Goal: Task Accomplishment & Management: Complete application form

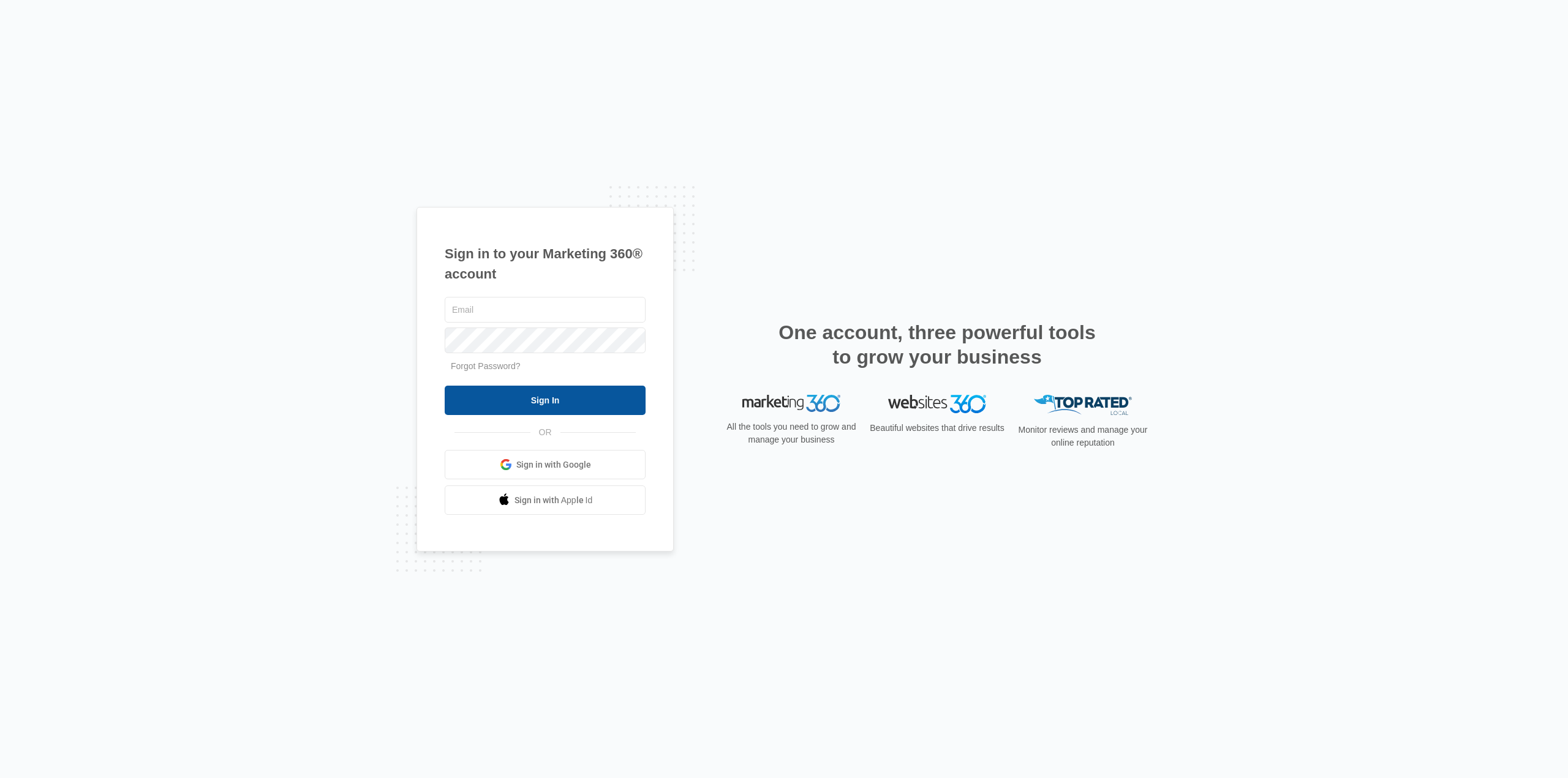
type input "karen.ca@theclothoption.org"
click at [551, 402] on input "Sign In" at bounding box center [545, 400] width 201 height 29
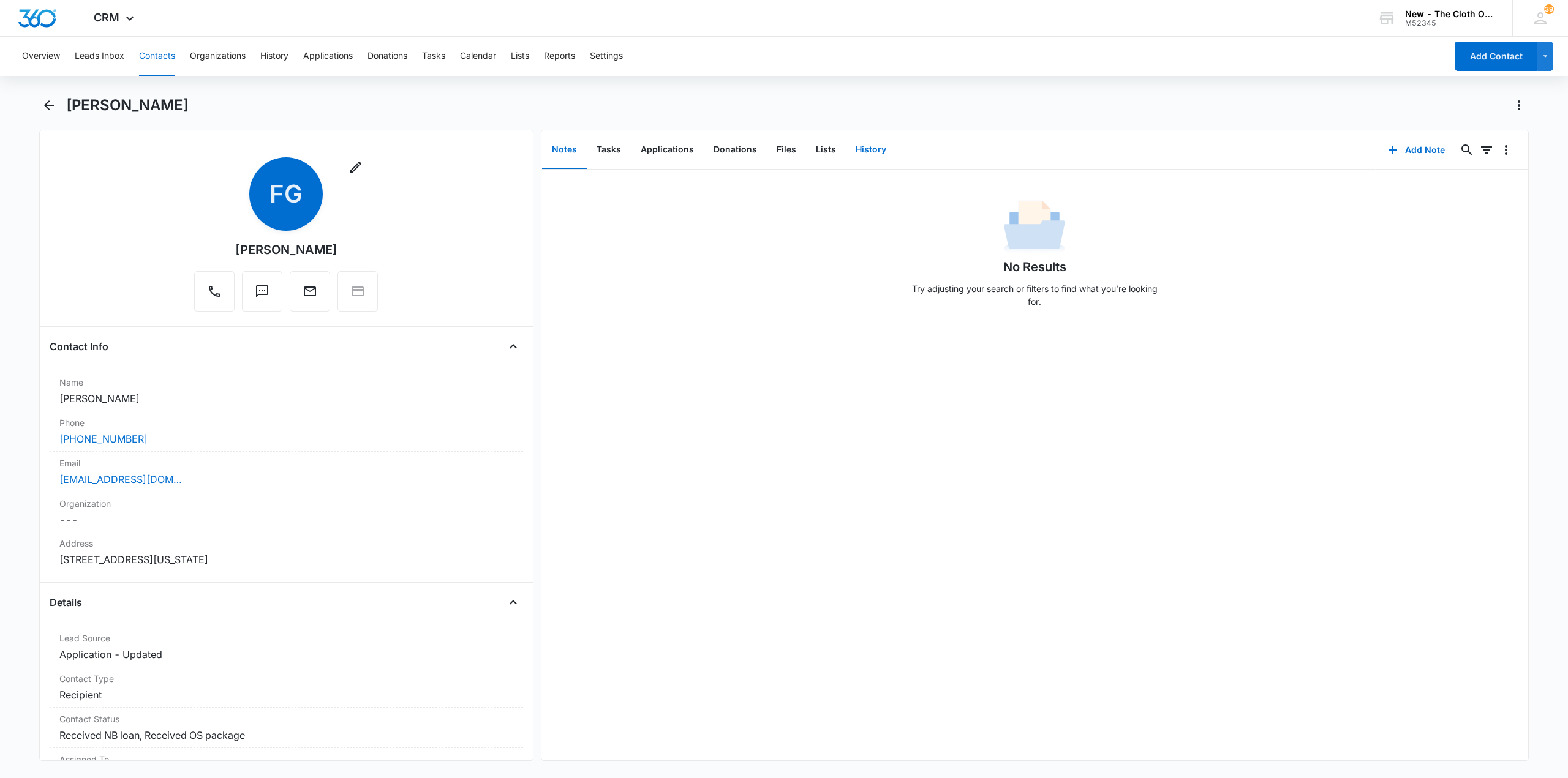
click at [871, 149] on button "History" at bounding box center [871, 150] width 50 height 38
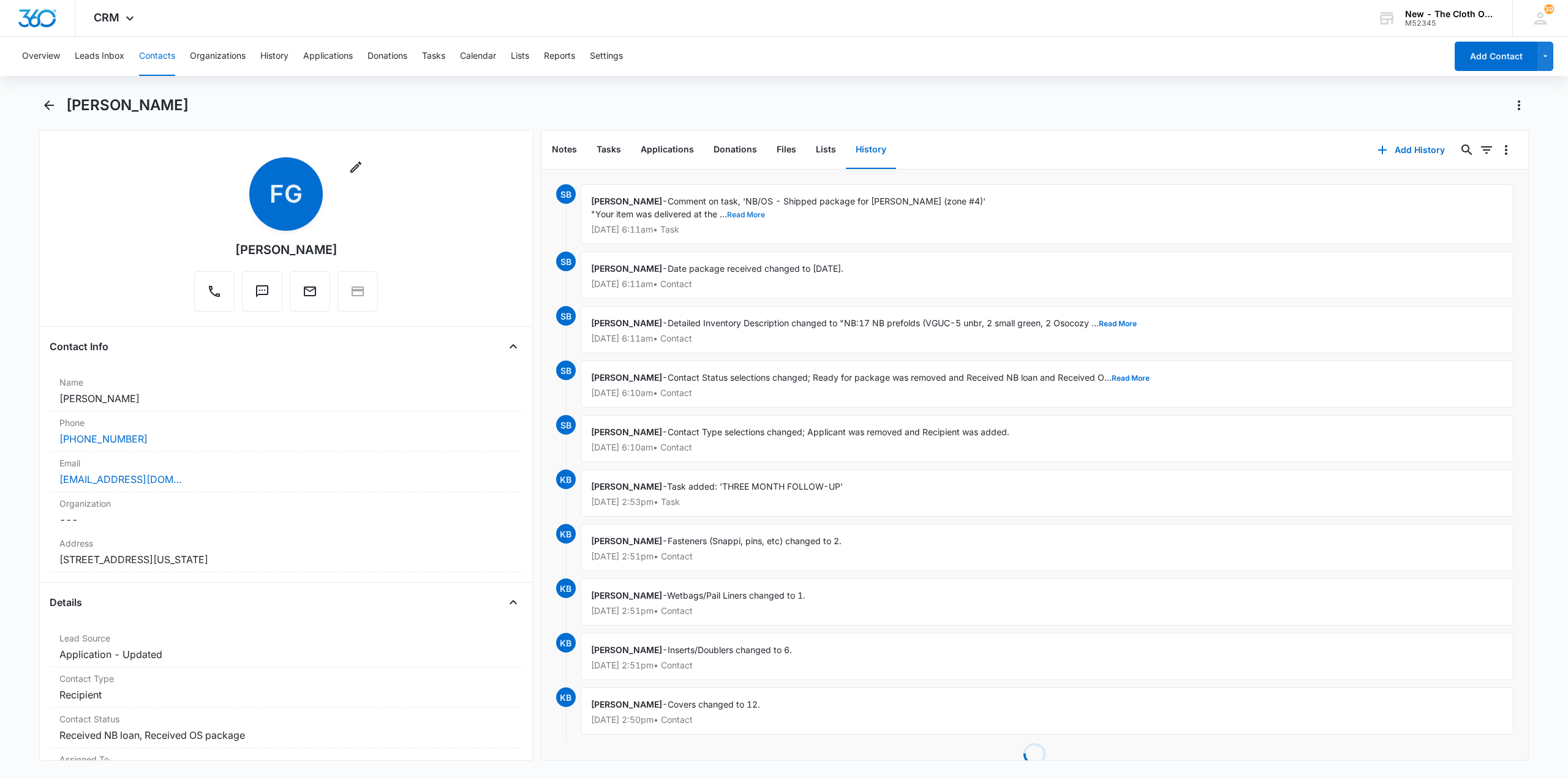
click at [731, 212] on button "Read More" at bounding box center [746, 215] width 38 height 7
click at [620, 145] on button "Tasks" at bounding box center [609, 150] width 44 height 38
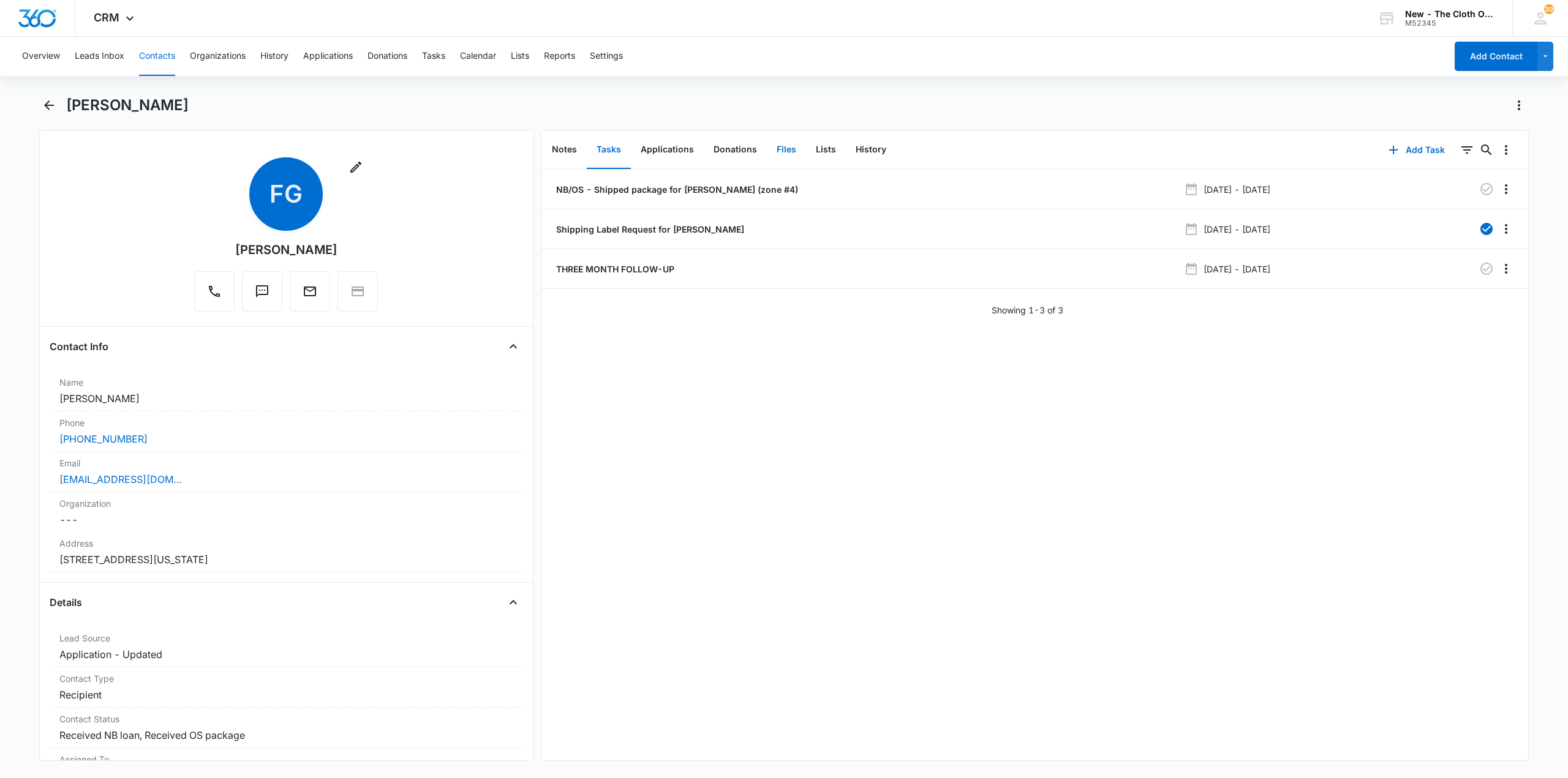
click at [782, 152] on button "Files" at bounding box center [786, 150] width 39 height 38
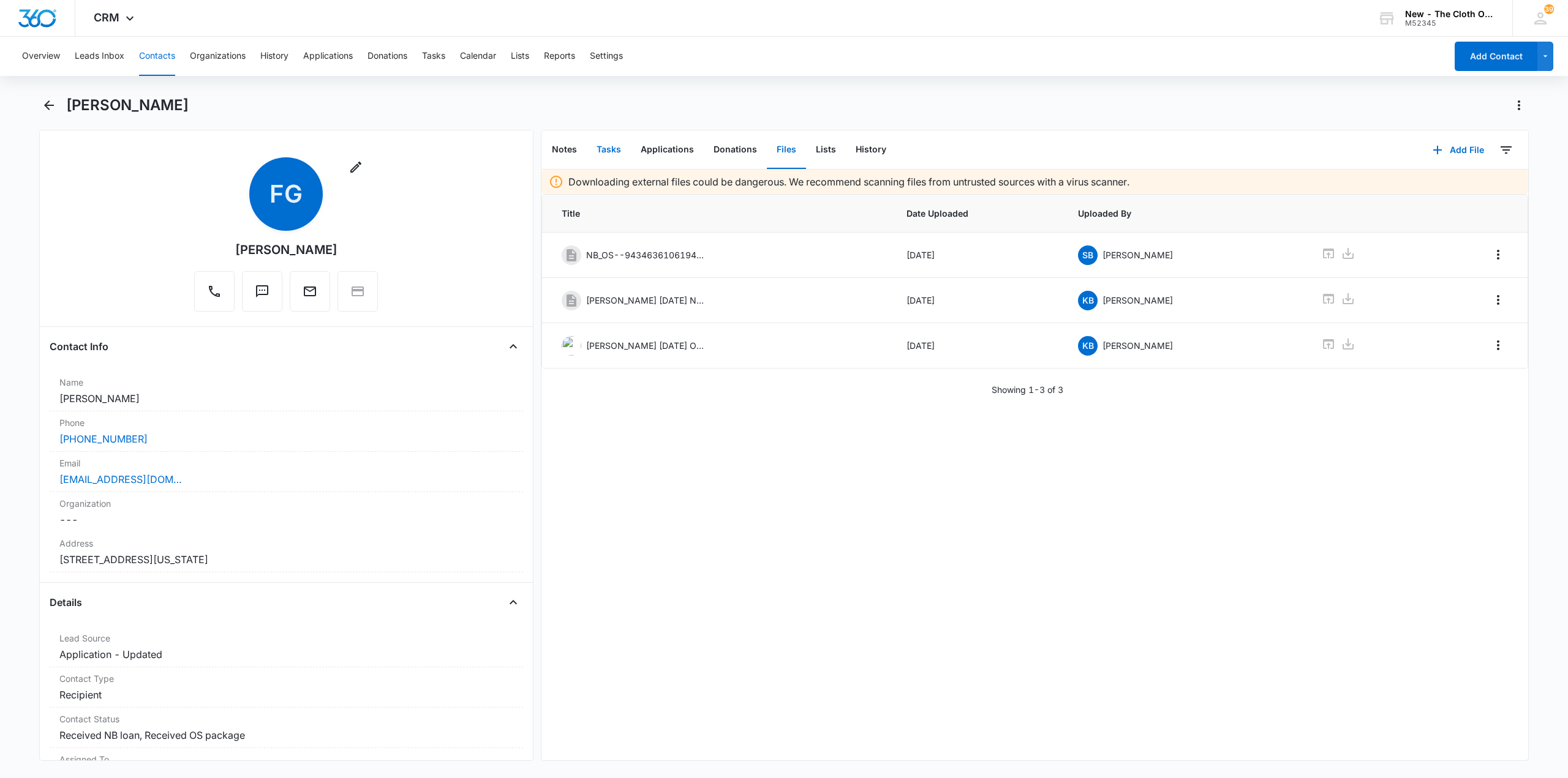
click at [607, 145] on button "Tasks" at bounding box center [609, 150] width 44 height 38
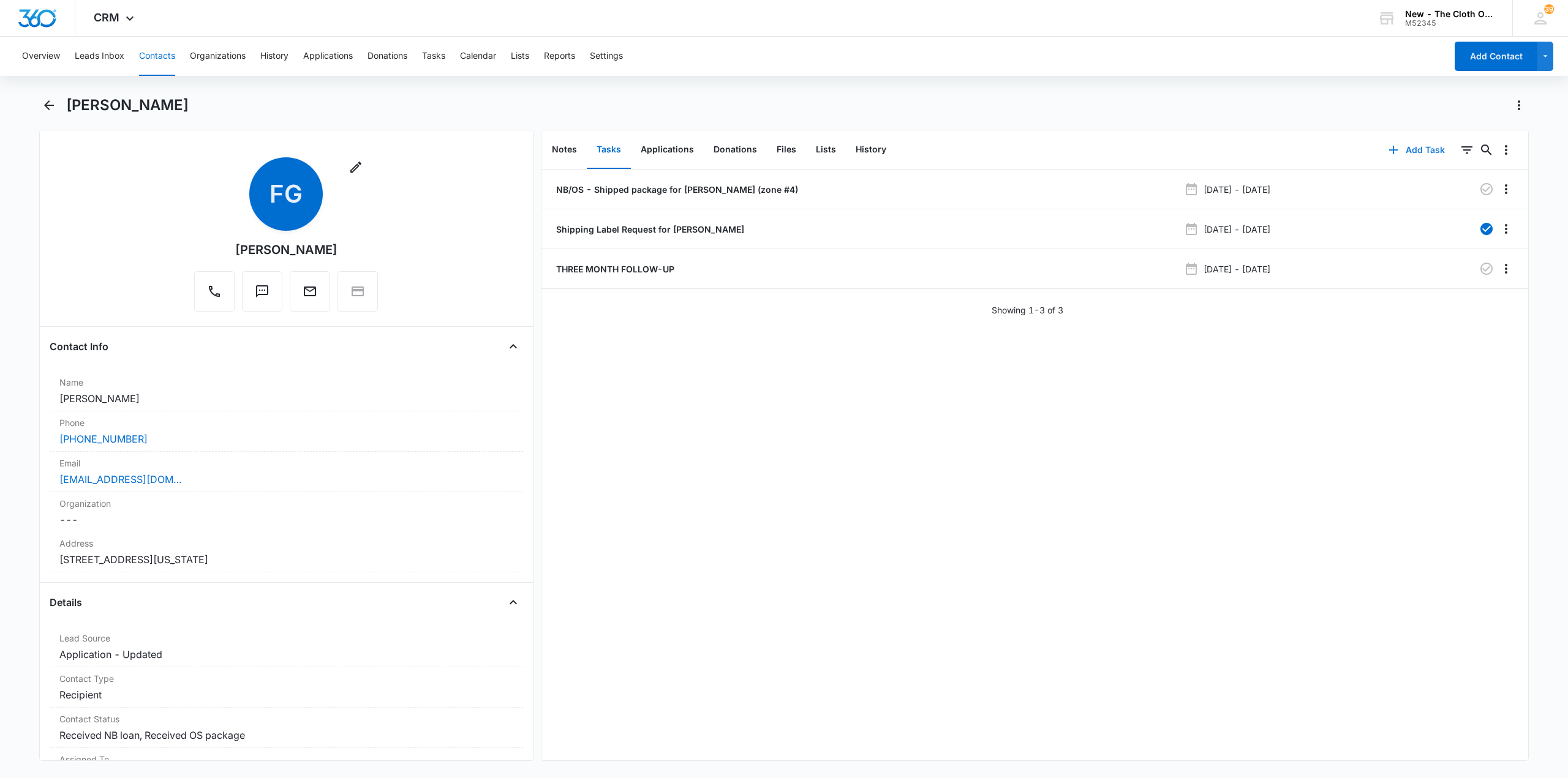
click at [1418, 152] on button "Add Task" at bounding box center [1416, 150] width 81 height 29
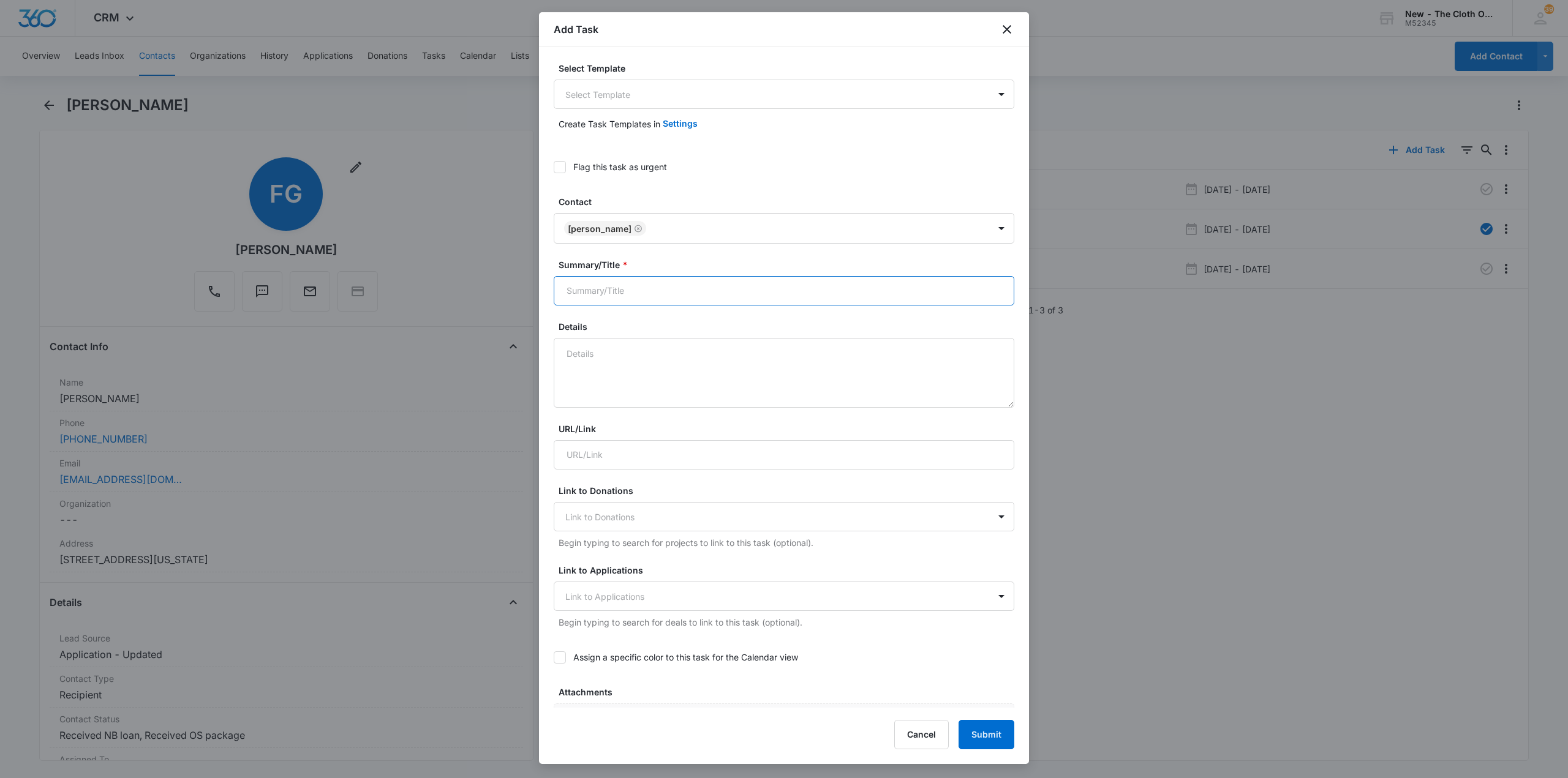
click at [672, 279] on input "Summary/Title *" at bounding box center [784, 290] width 461 height 29
type input "ONE WEEK FOLLOW-UP EMAIL"
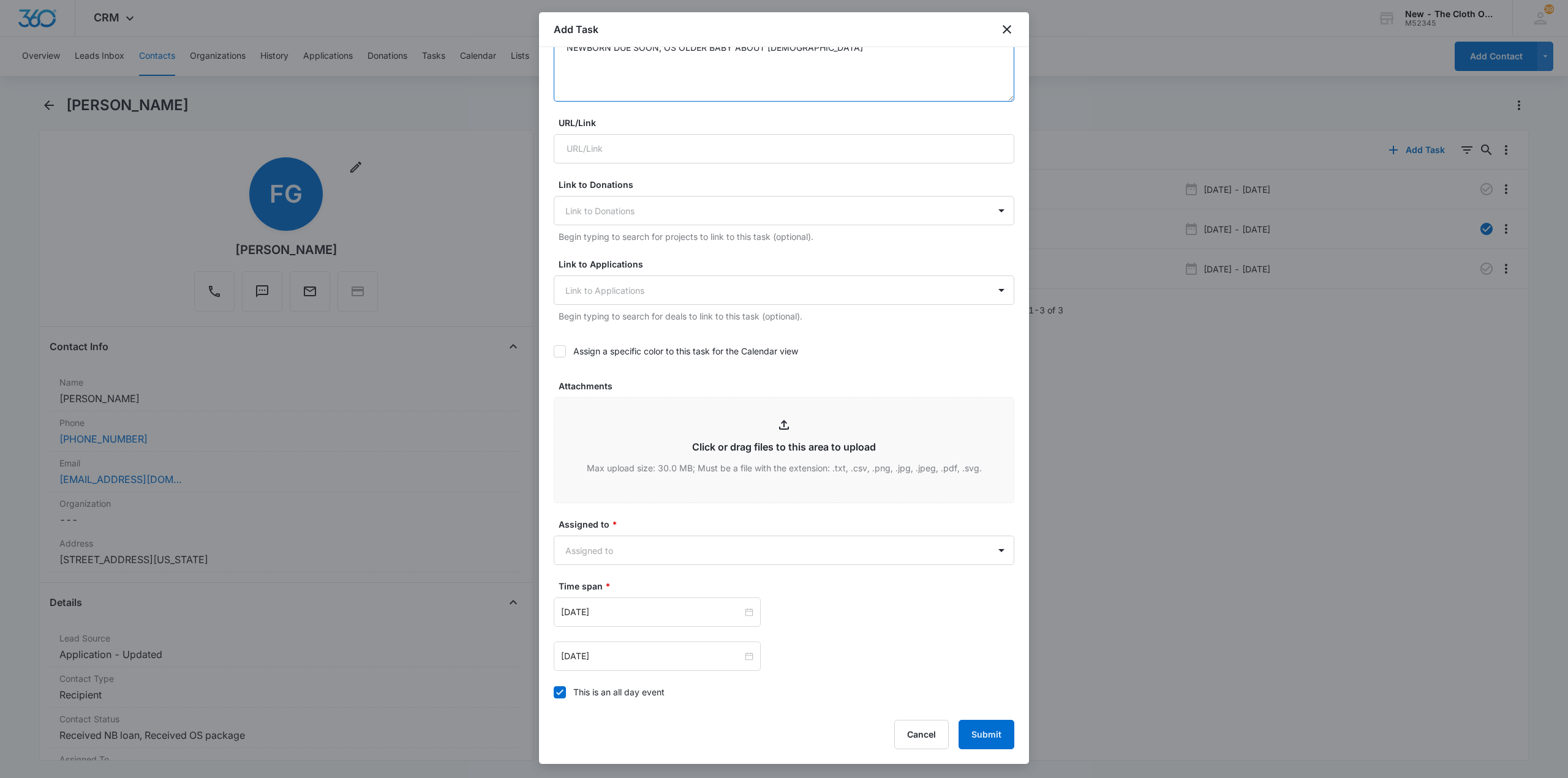
scroll to position [428, 0]
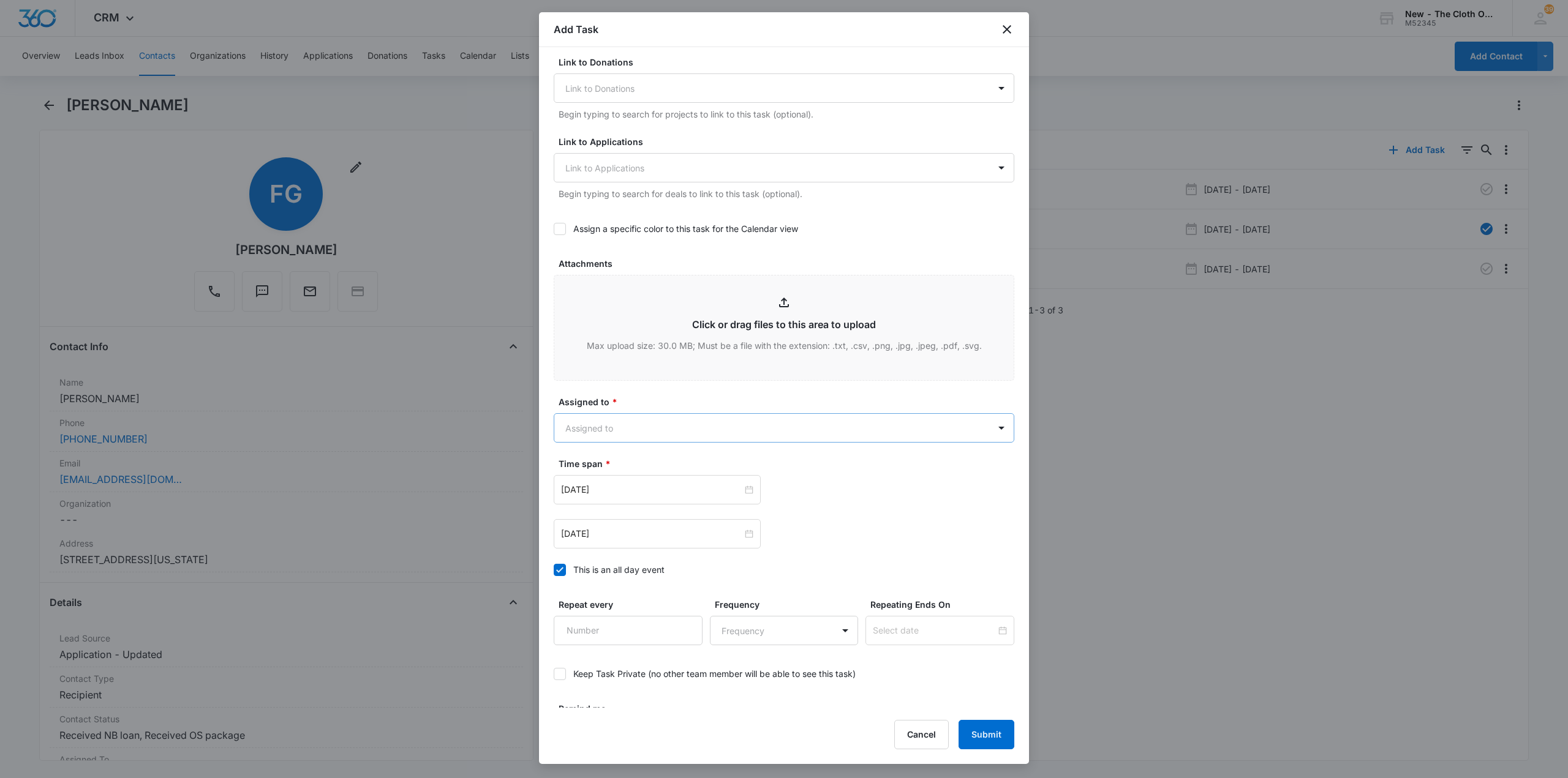
type textarea "NEWBORN DUE SOON, OS OLDER BABY ABOUT 2 YRS OLD"
click at [629, 421] on body "CRM Apps Reputation CRM Email Social Ads Intelligence Brand Settings AI Assista…" at bounding box center [784, 389] width 1568 height 778
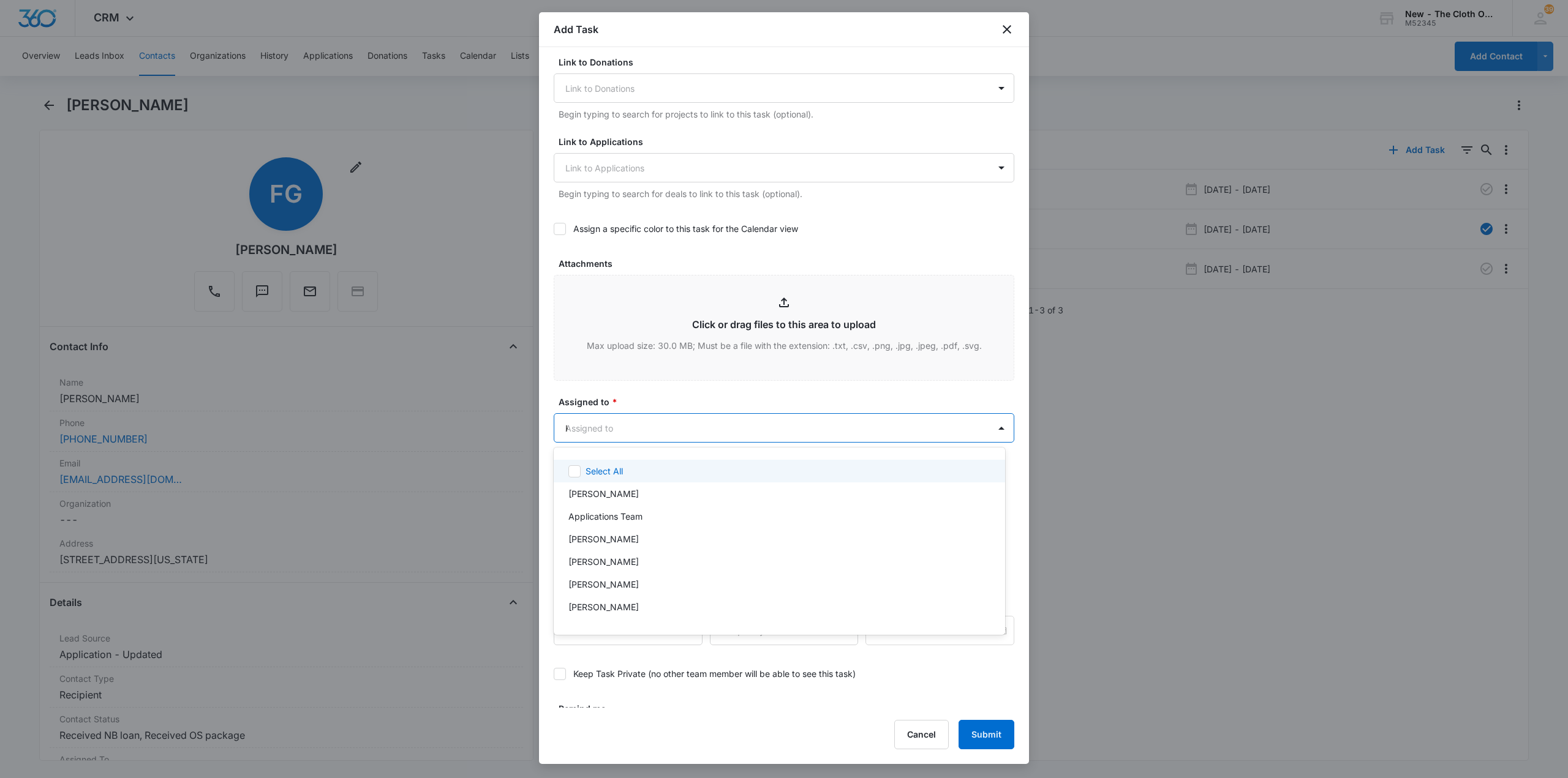
type input "KA"
click at [621, 499] on p "[PERSON_NAME]" at bounding box center [603, 494] width 70 height 13
click at [712, 401] on div at bounding box center [784, 389] width 1568 height 778
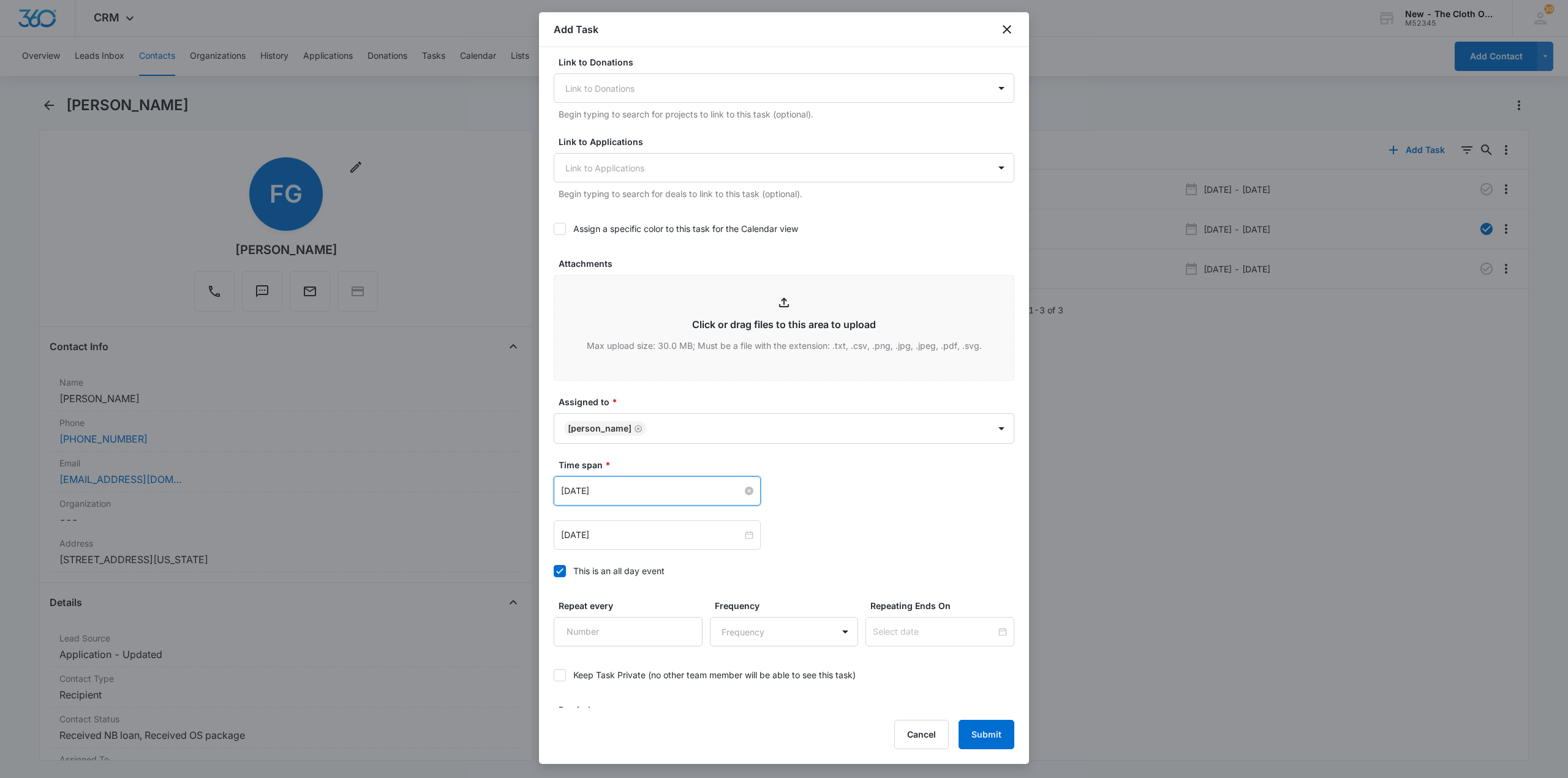
click at [718, 494] on input "Oct 10, 2025" at bounding box center [651, 491] width 181 height 14
click at [687, 610] on div "17" at bounding box center [682, 603] width 15 height 15
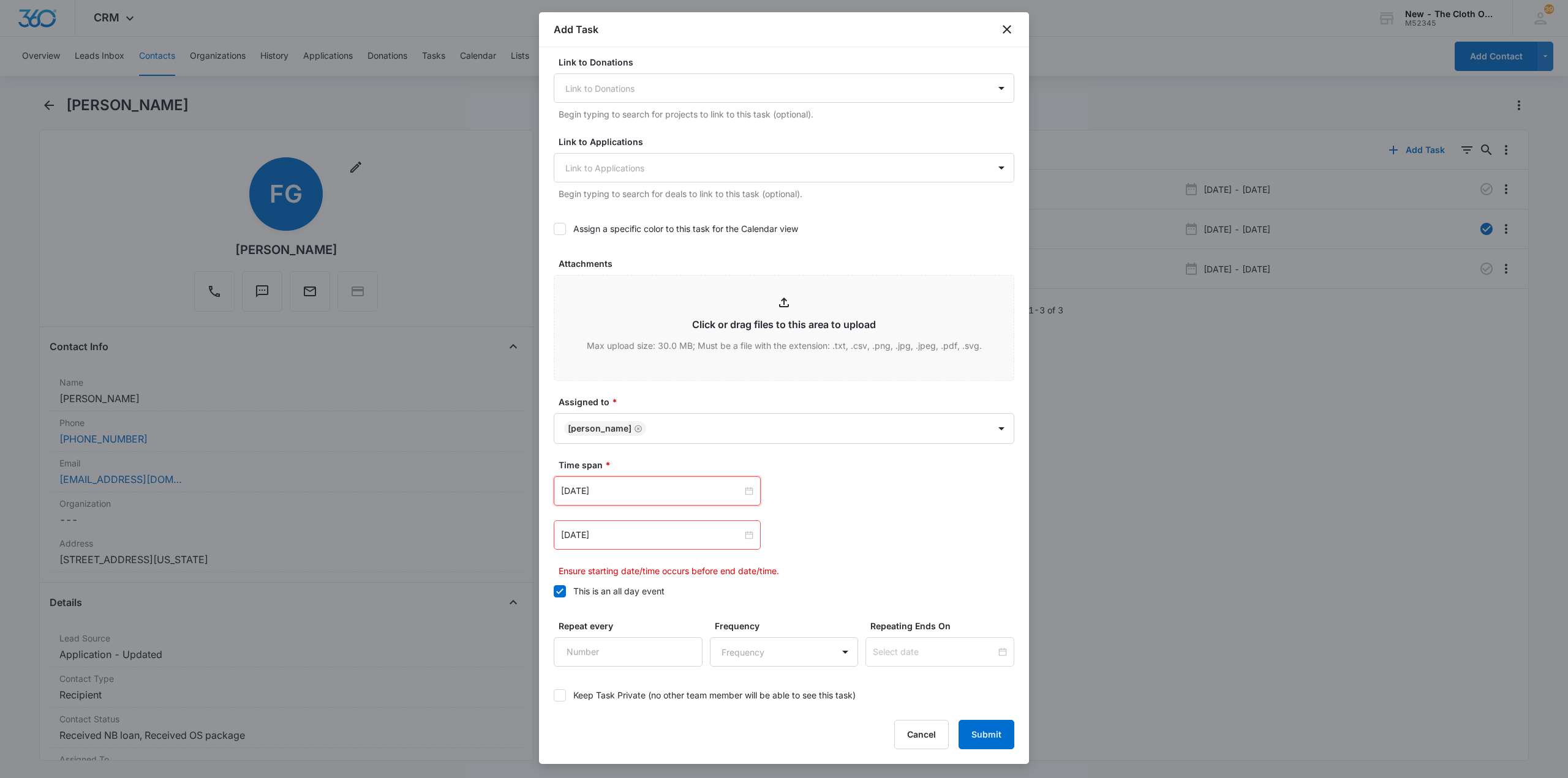
click at [692, 504] on div "Oct 17, 2025" at bounding box center [657, 491] width 207 height 29
click at [705, 608] on div "18" at bounding box center [704, 603] width 15 height 15
click at [668, 486] on input "Oct 18, 2025" at bounding box center [651, 491] width 181 height 14
type input "Oct 17, 2025"
click at [685, 600] on div "17" at bounding box center [682, 603] width 15 height 15
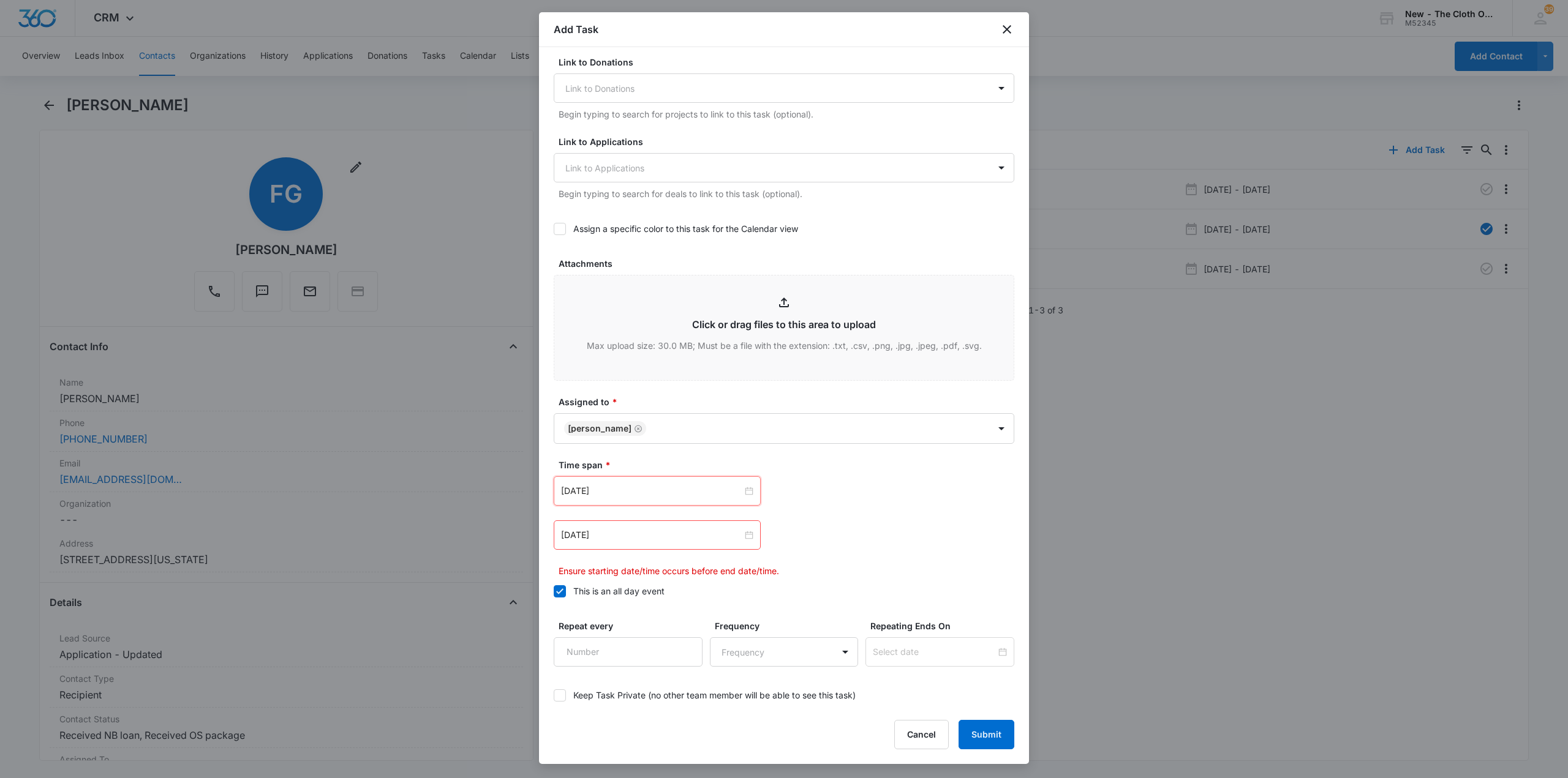
click at [705, 544] on div "Oct 10, 2025" at bounding box center [657, 534] width 207 height 29
type input "Oct 18, 2025"
click at [705, 654] on div "18" at bounding box center [704, 648] width 15 height 15
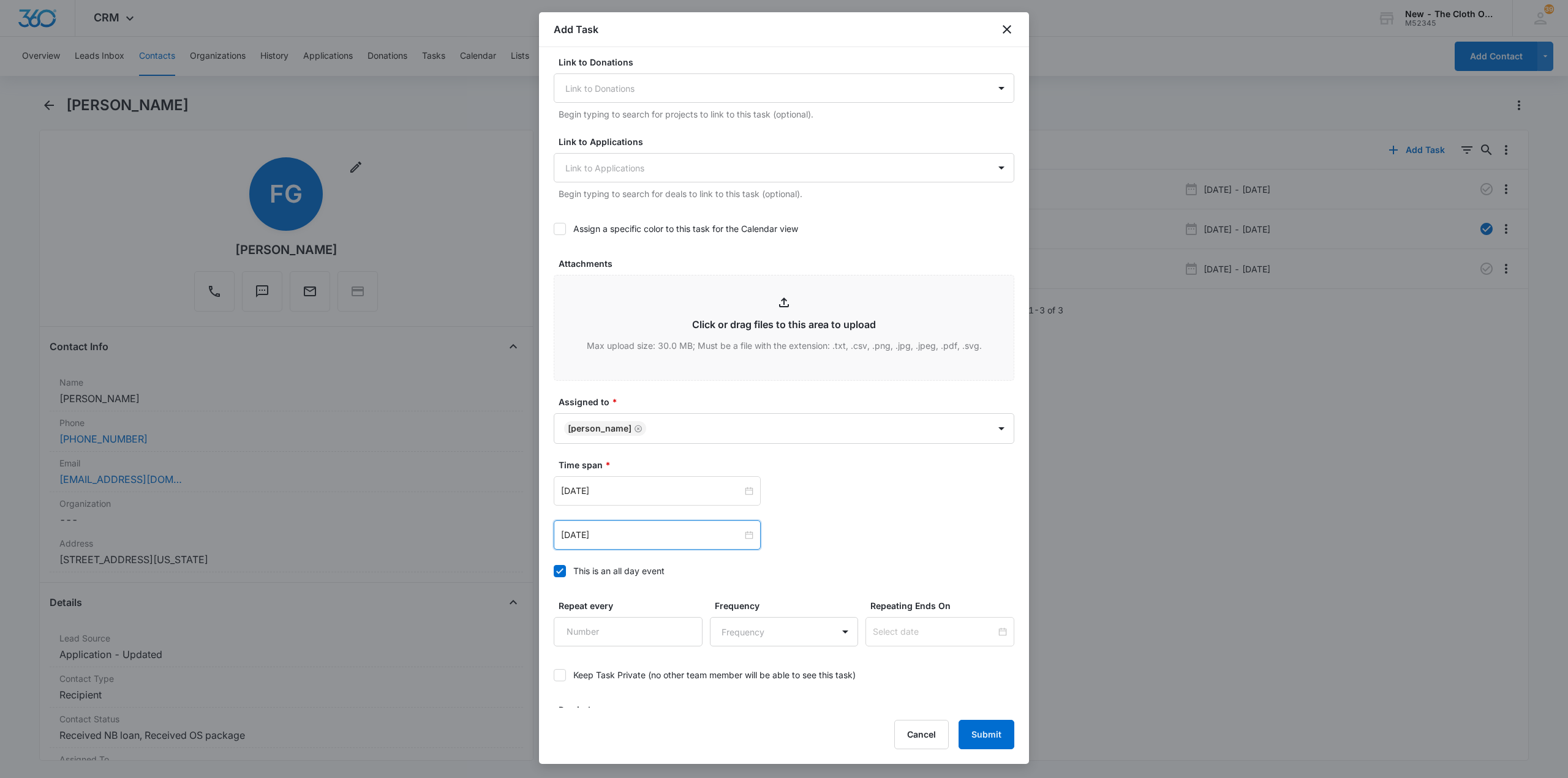
click at [823, 534] on div "Oct 18, 2025 Oct 2025 Su Mo Tu We Th Fr Sa 28 29 30 1 2 3 4 5 6 7 8 9 10 11 12 …" at bounding box center [784, 534] width 461 height 29
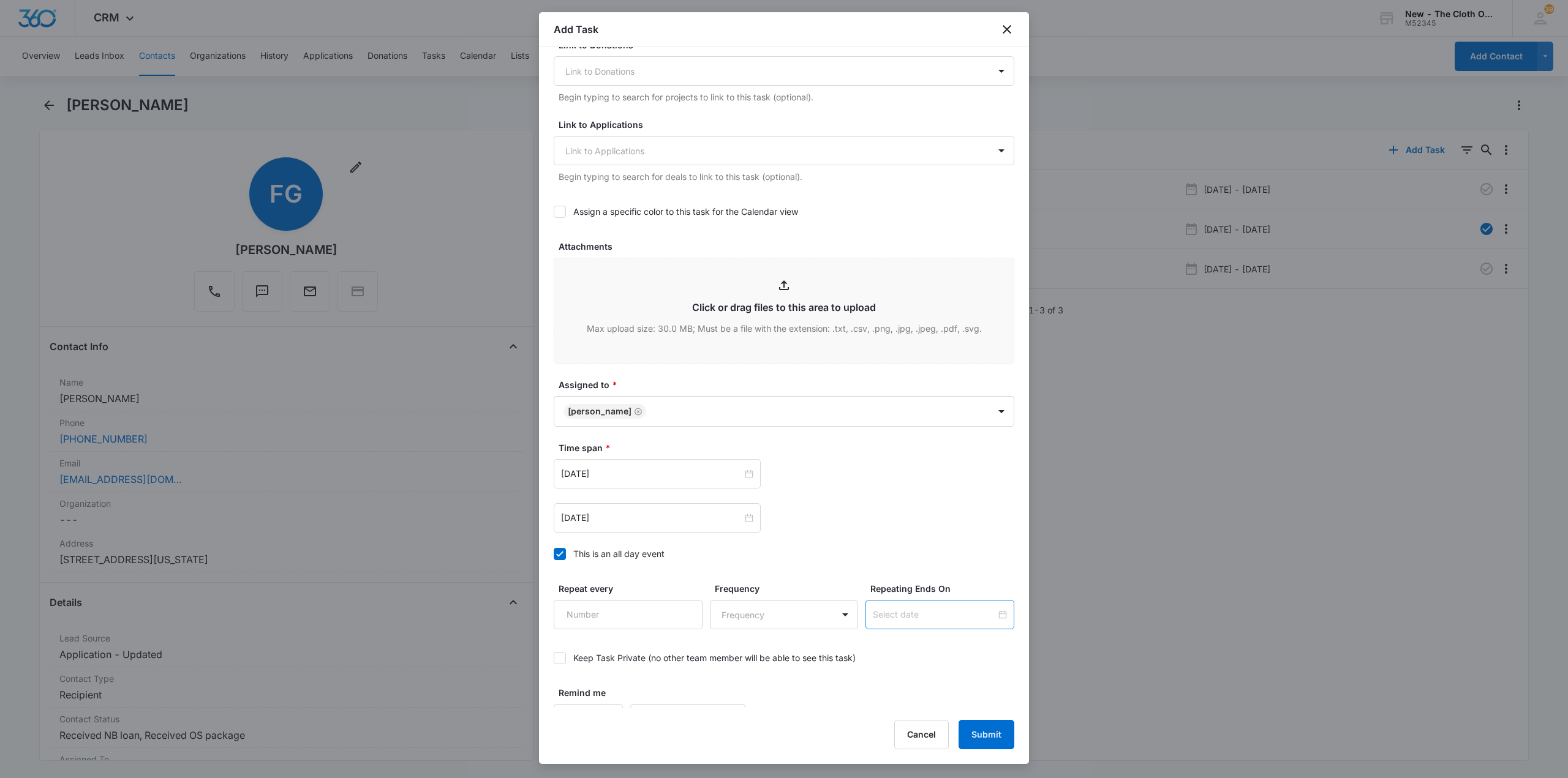
scroll to position [471, 0]
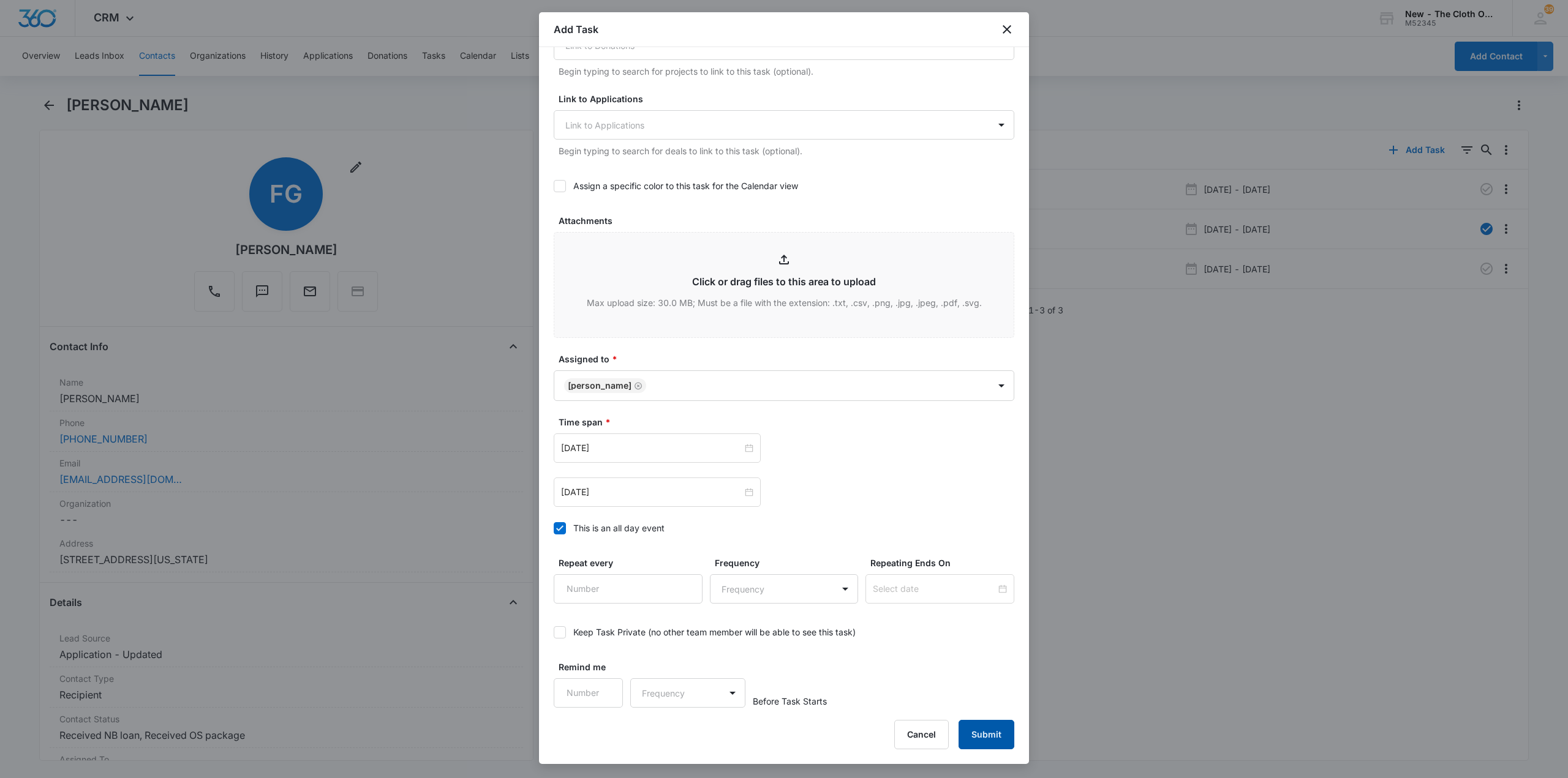
click at [981, 744] on button "Submit" at bounding box center [987, 734] width 56 height 29
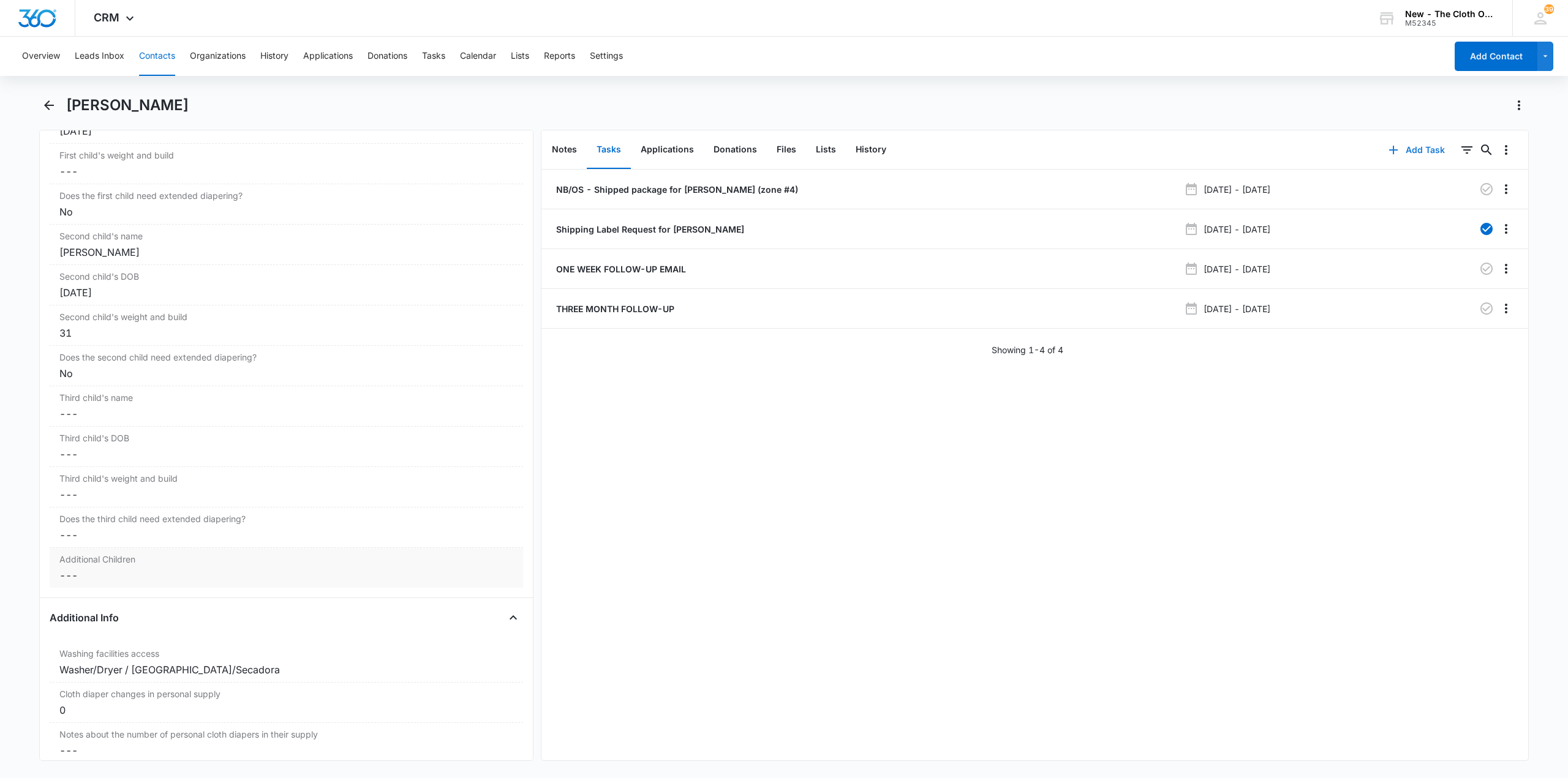
scroll to position [1469, 0]
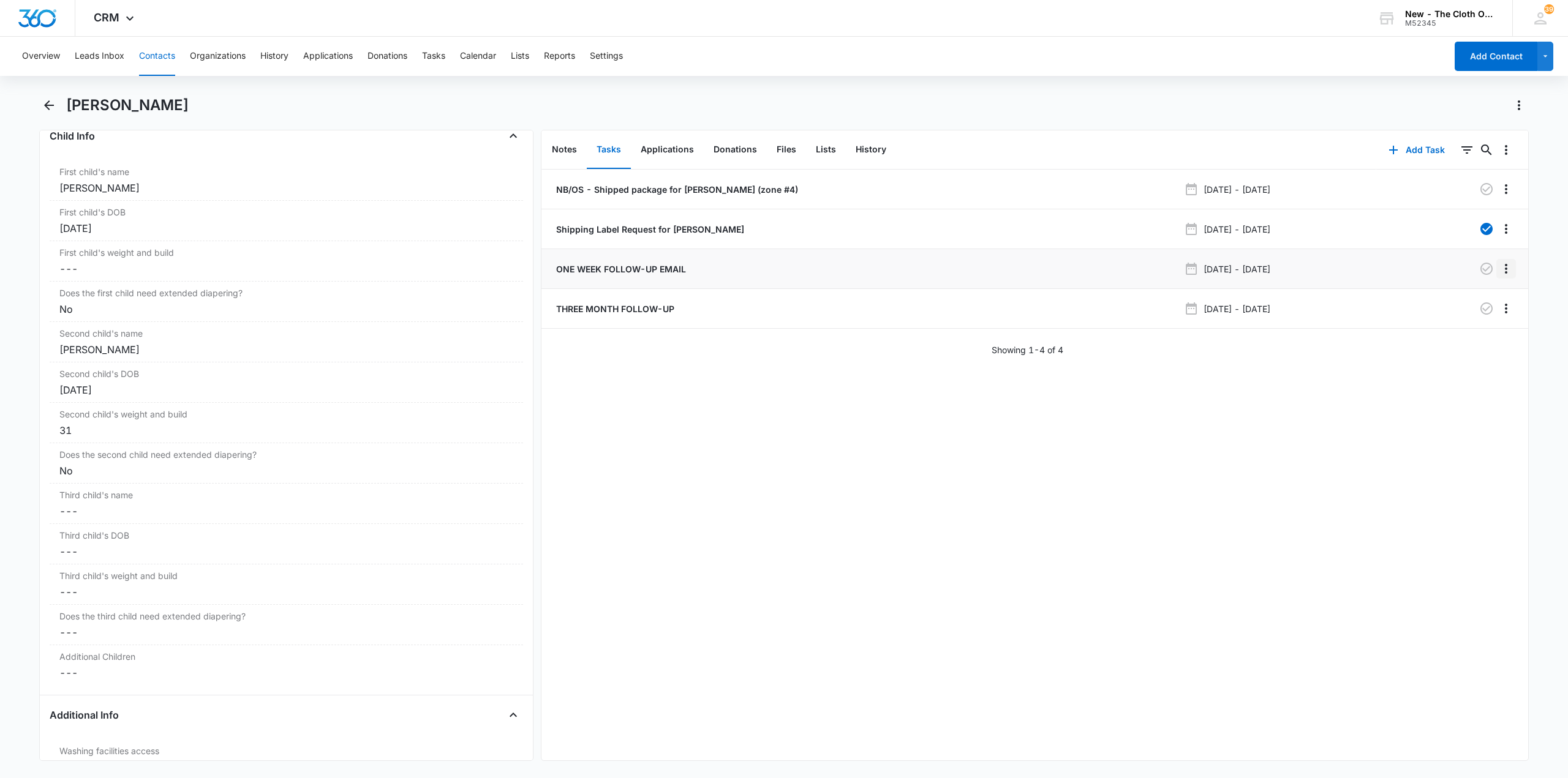
click at [1498, 268] on icon "Overflow Menu" at bounding box center [1506, 269] width 15 height 15
click at [1471, 307] on div "Edit" at bounding box center [1464, 303] width 26 height 9
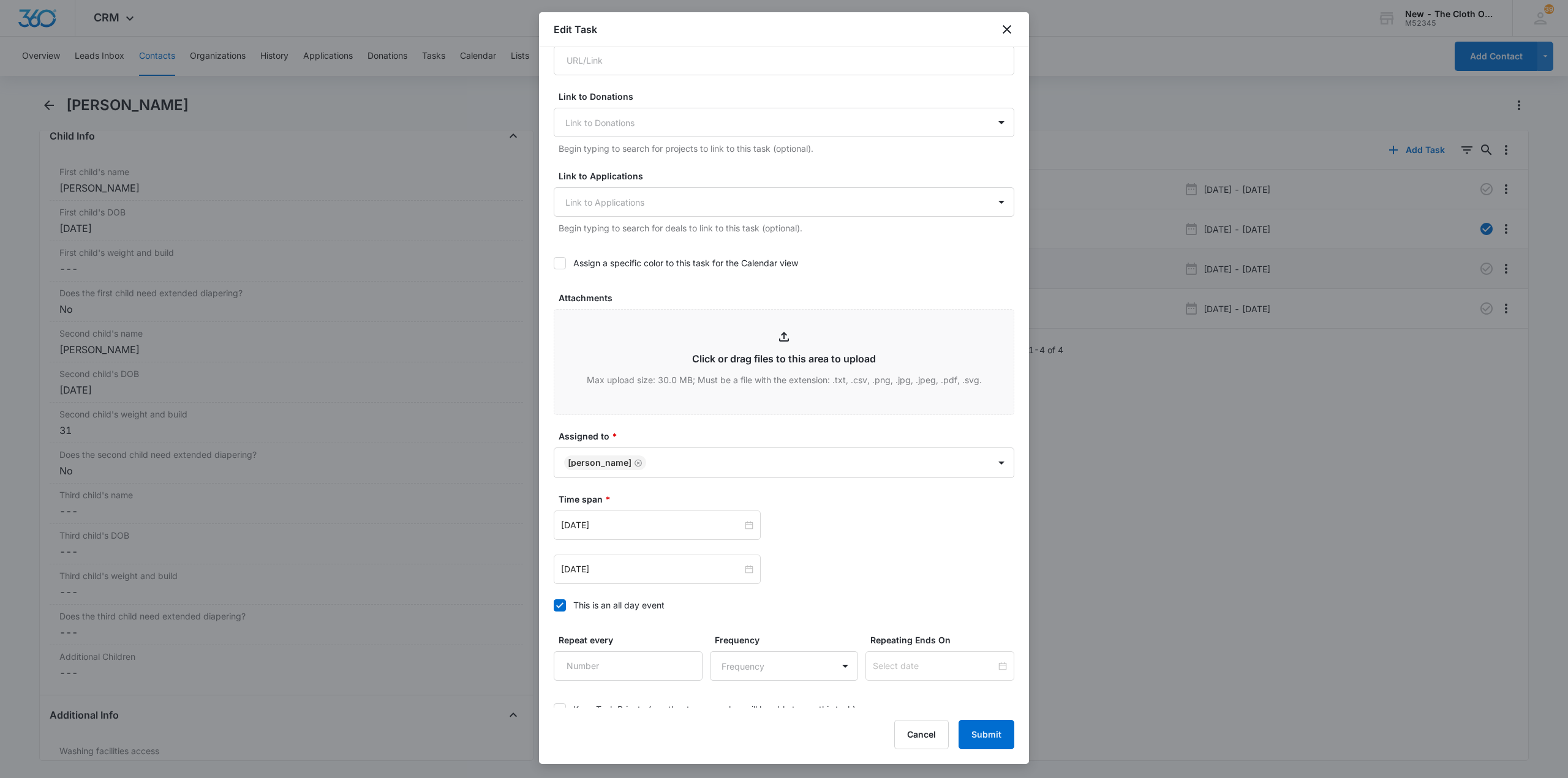
scroll to position [380, 0]
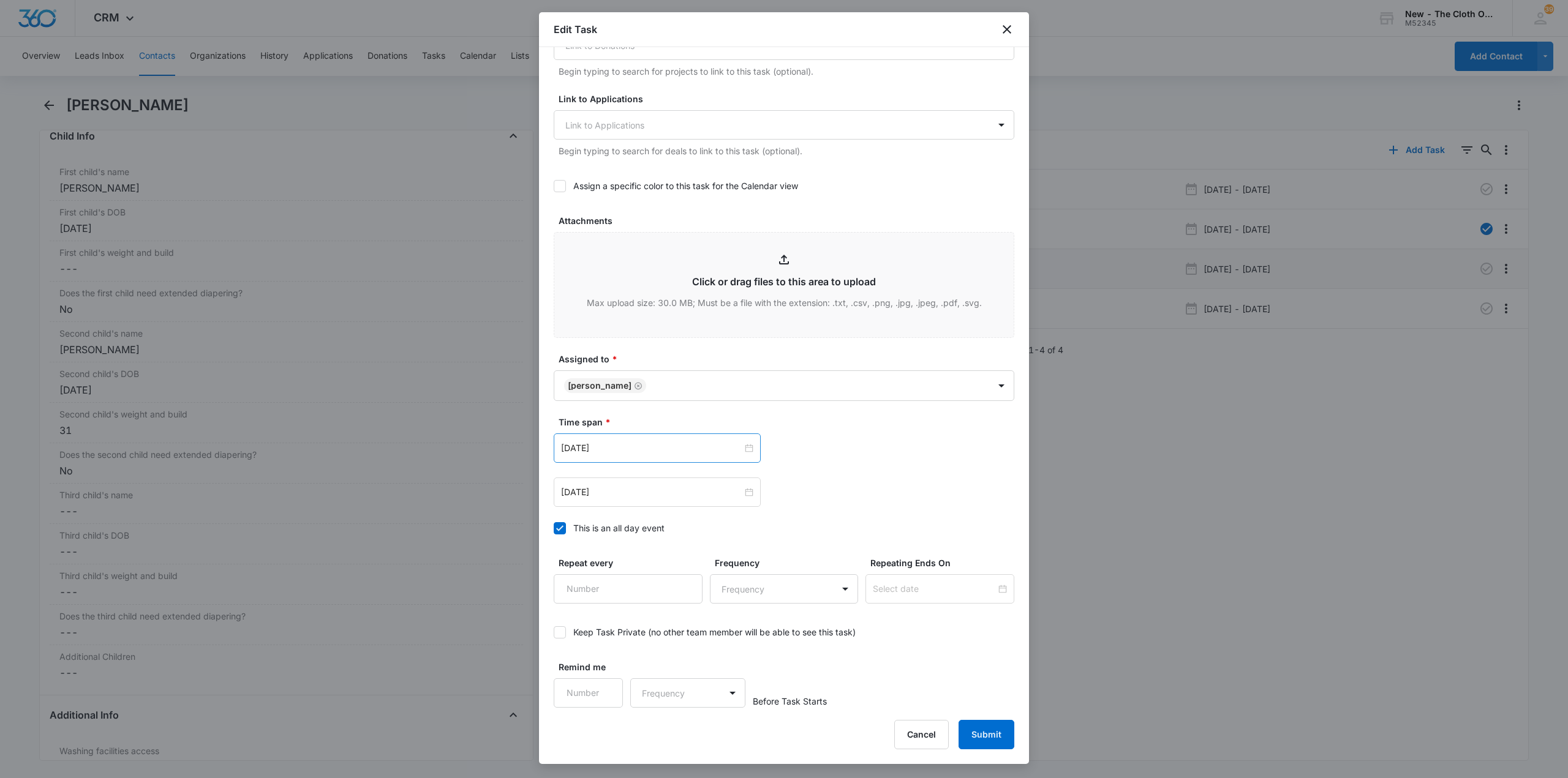
click at [706, 437] on div "Oct 17, 2025" at bounding box center [657, 448] width 207 height 29
click at [697, 477] on button "button" at bounding box center [699, 478] width 14 height 24
type input "Nov 14, 2025"
click at [678, 560] on div "14" at bounding box center [682, 561] width 15 height 15
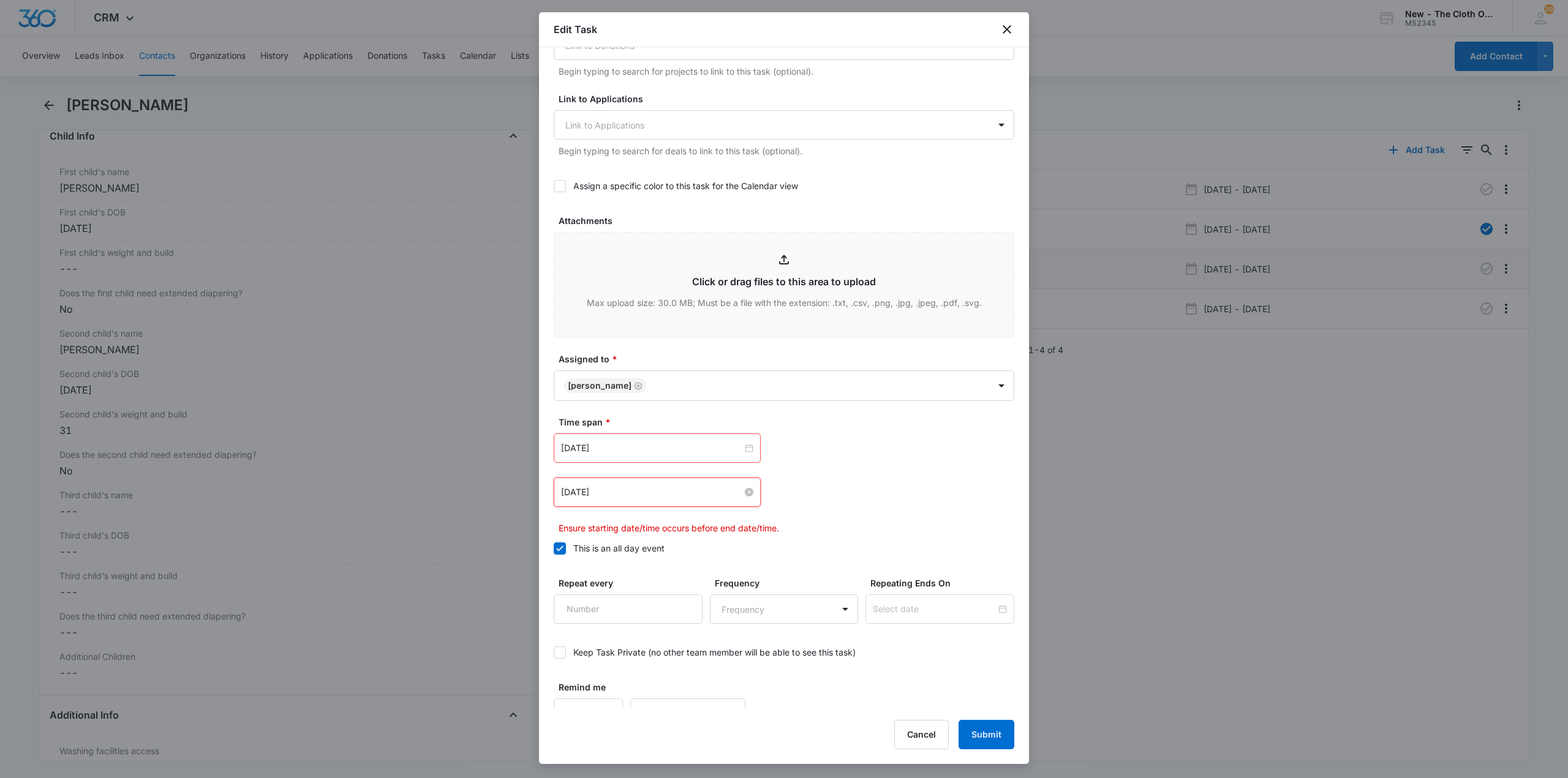
click at [729, 494] on input "Oct 18, 2025" at bounding box center [651, 492] width 181 height 14
click at [704, 524] on button "button" at bounding box center [699, 522] width 14 height 24
type input "Nov 15, 2025"
click at [698, 605] on div "15" at bounding box center [704, 605] width 15 height 15
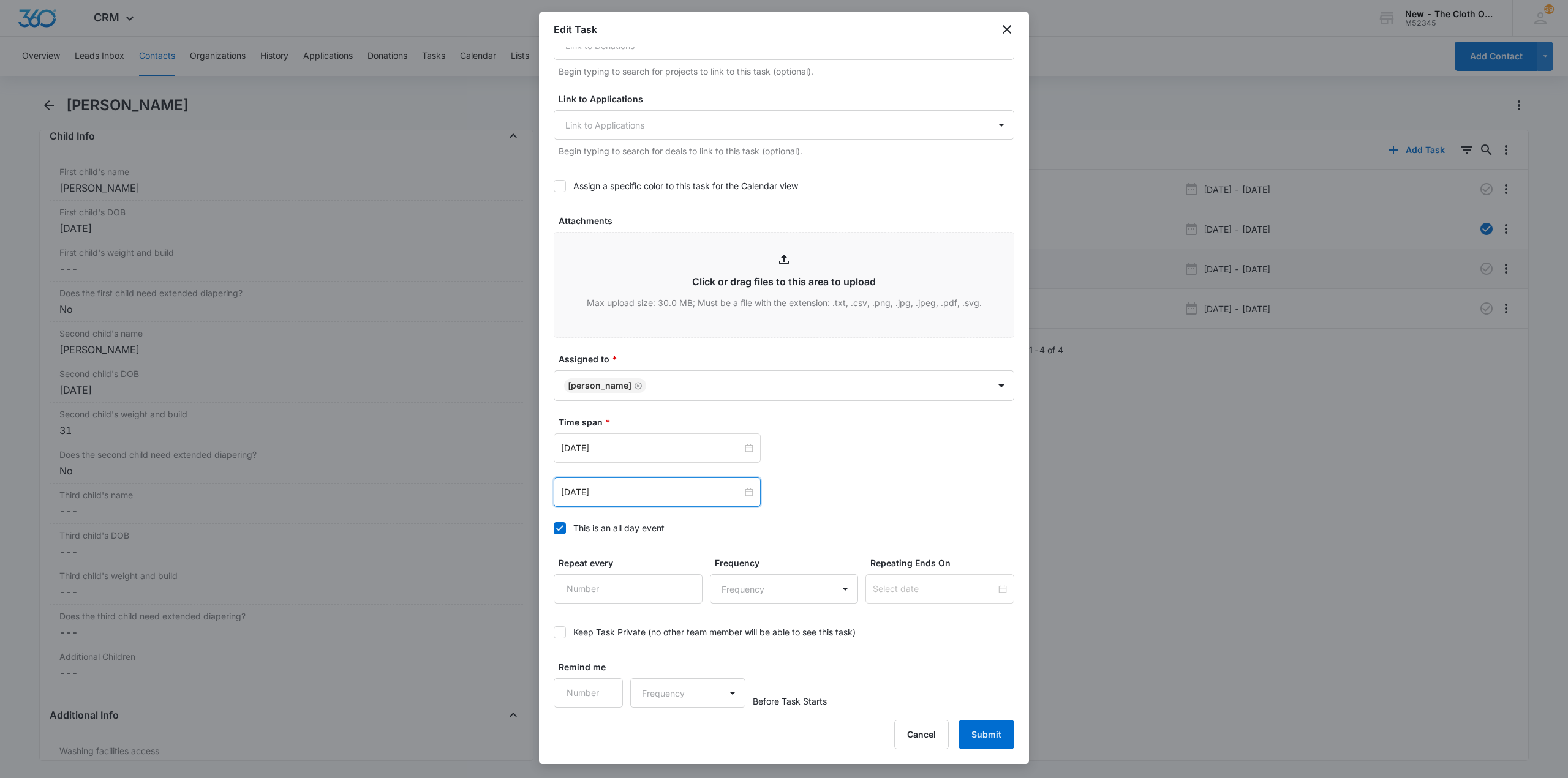
click at [823, 554] on form "Flag this task as urgent Contact Flor Gaeta (ID:17343; tfgaeta22@gmail.com; 909…" at bounding box center [784, 195] width 461 height 1026
click at [983, 738] on button "Submit" at bounding box center [987, 734] width 56 height 29
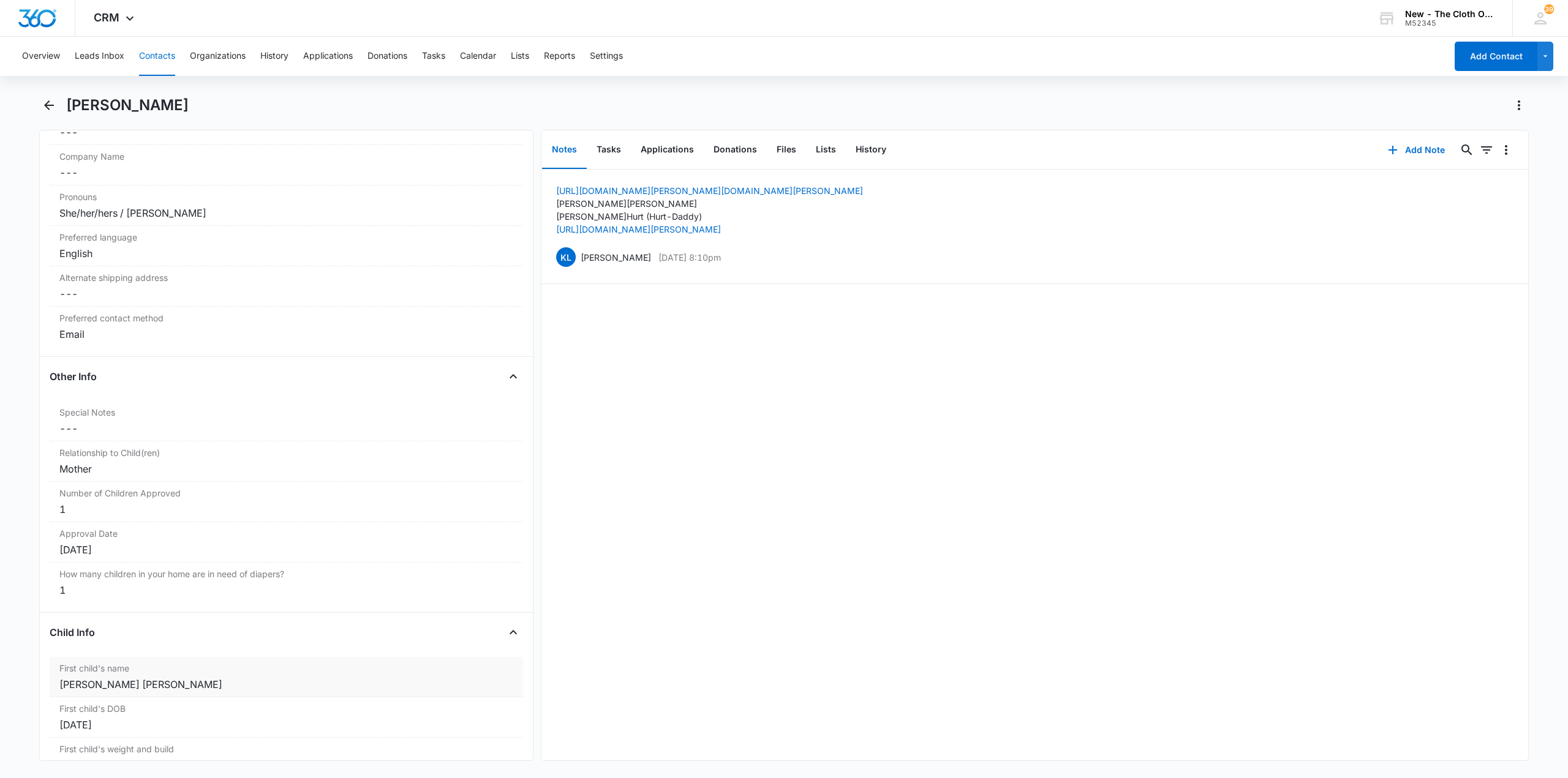
scroll to position [1041, 0]
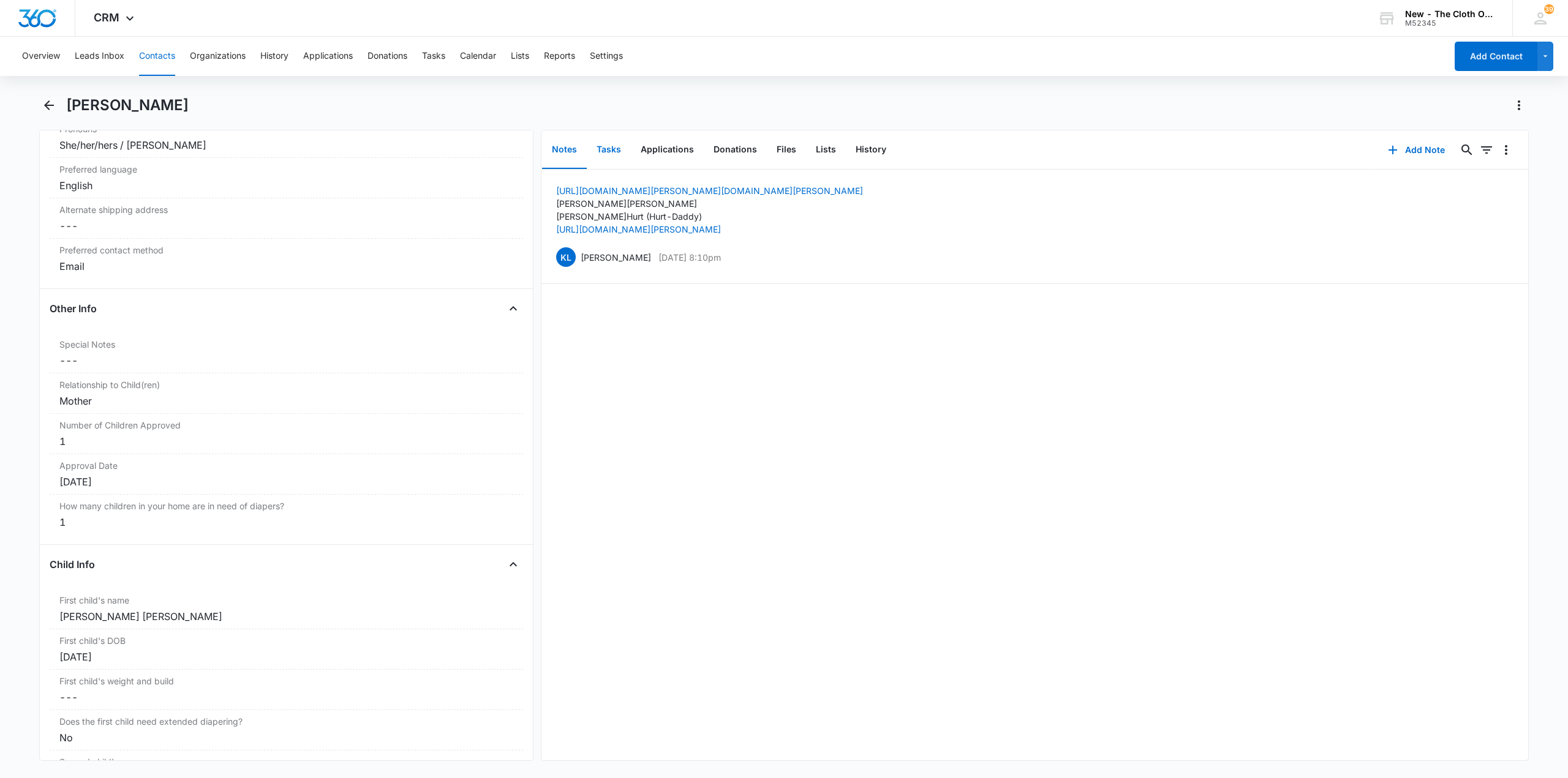
click at [596, 160] on button "Tasks" at bounding box center [609, 150] width 44 height 38
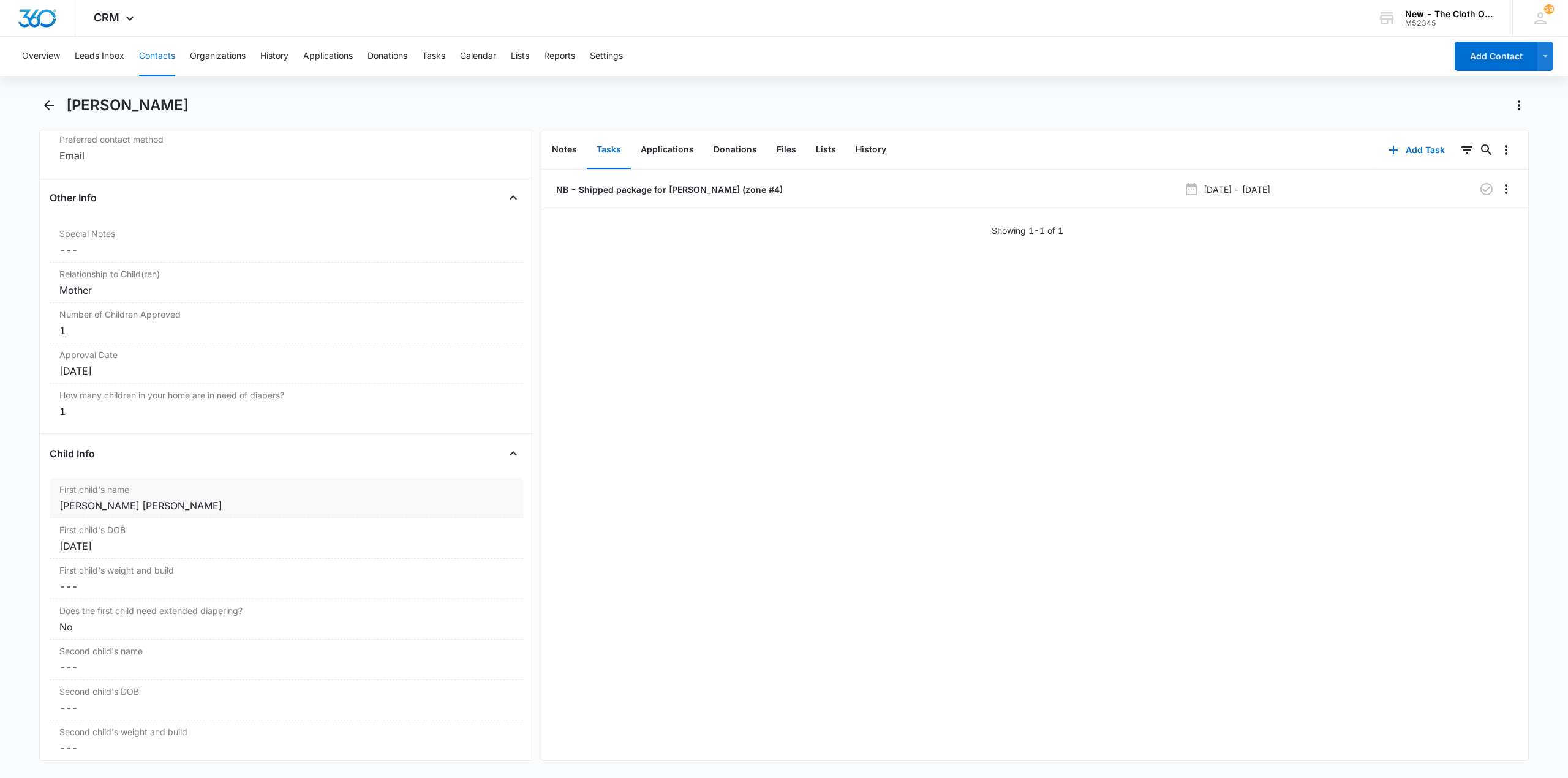
scroll to position [1163, 0]
click at [851, 395] on div "NB - Shipped package for [PERSON_NAME] (zone #4) [DATE] - [DATE] Showing 1-1 of…" at bounding box center [1035, 465] width 987 height 591
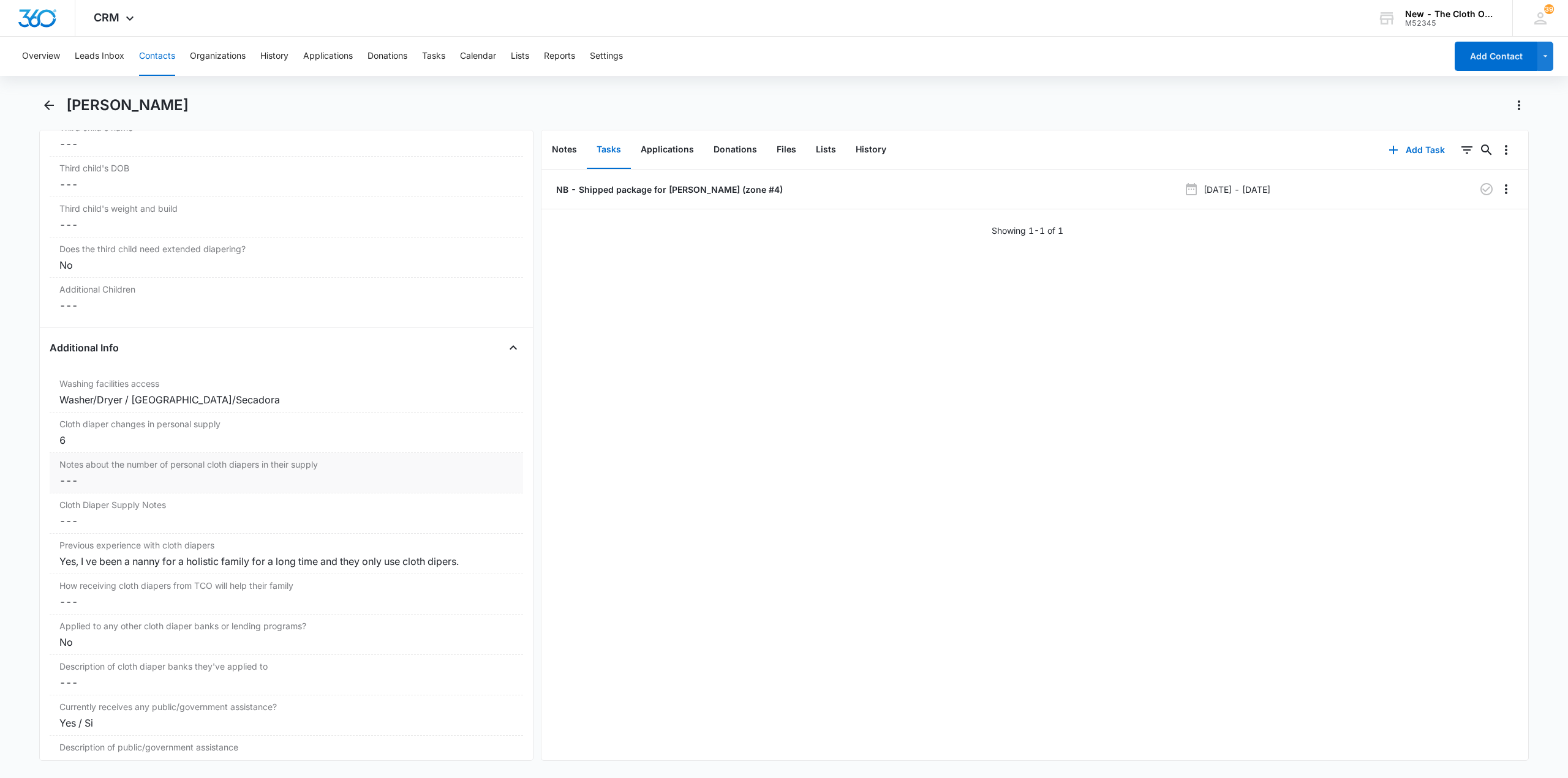
scroll to position [1531, 0]
